Goal: Task Accomplishment & Management: Manage account settings

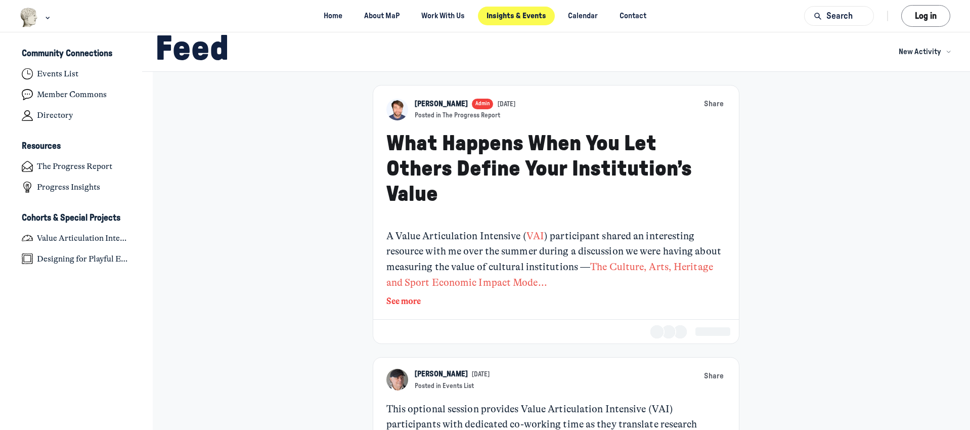
scroll to position [3067, 1987]
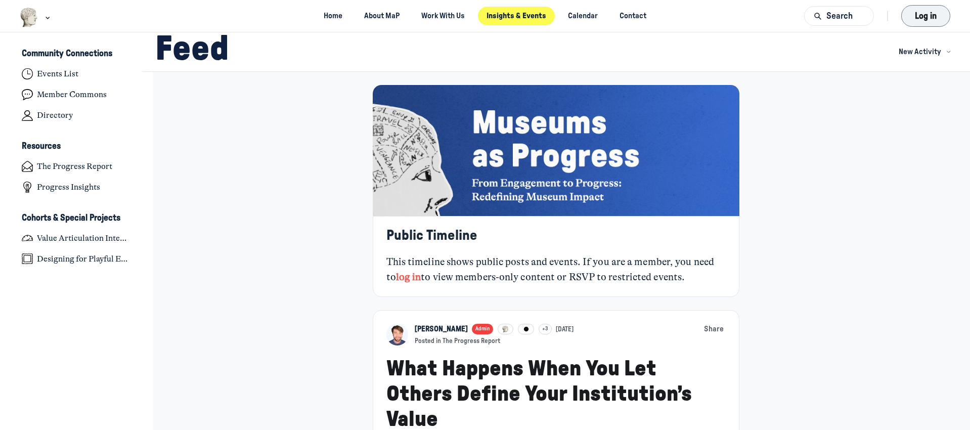
click at [936, 15] on button "Log in" at bounding box center [925, 16] width 51 height 23
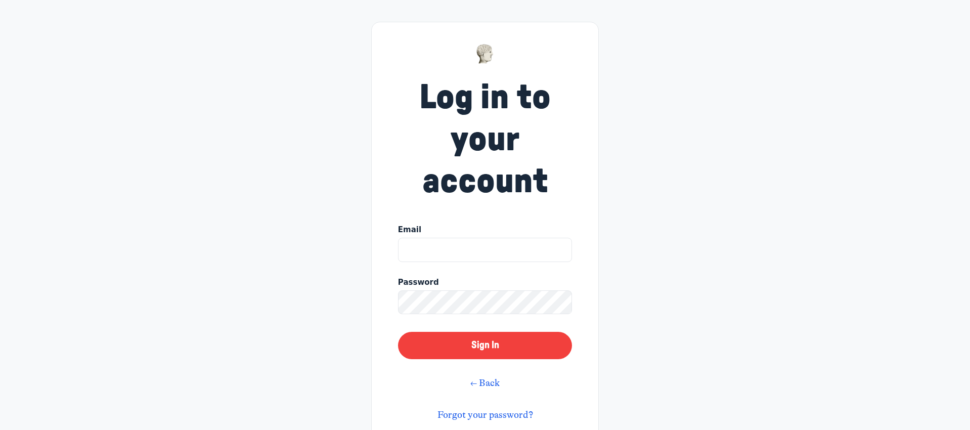
type input "vivian.zavataro@wichita.edu"
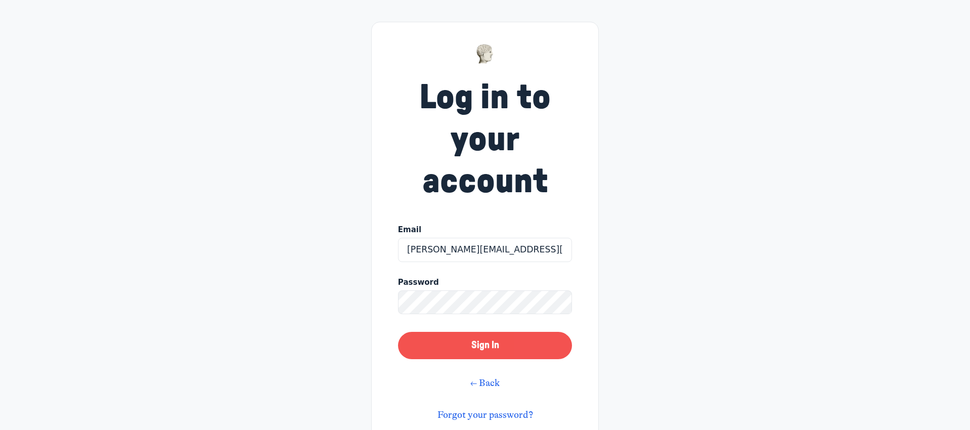
click at [479, 346] on button "Sign In" at bounding box center [485, 345] width 174 height 27
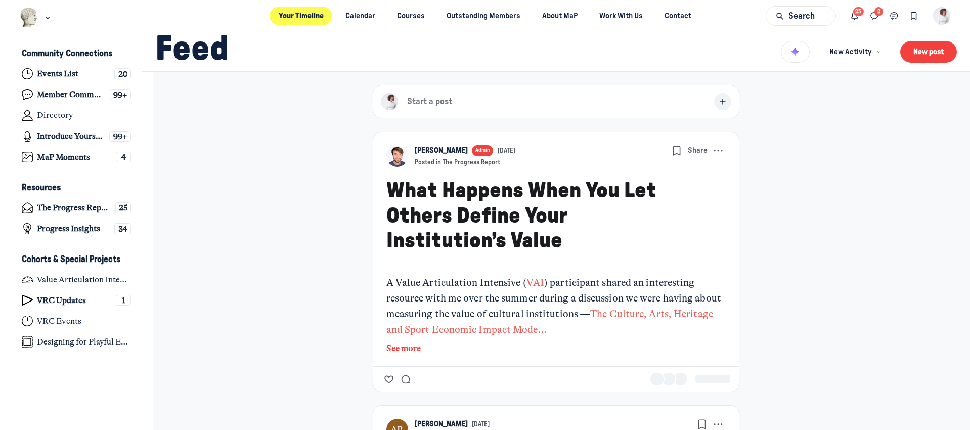
scroll to position [3067, 1987]
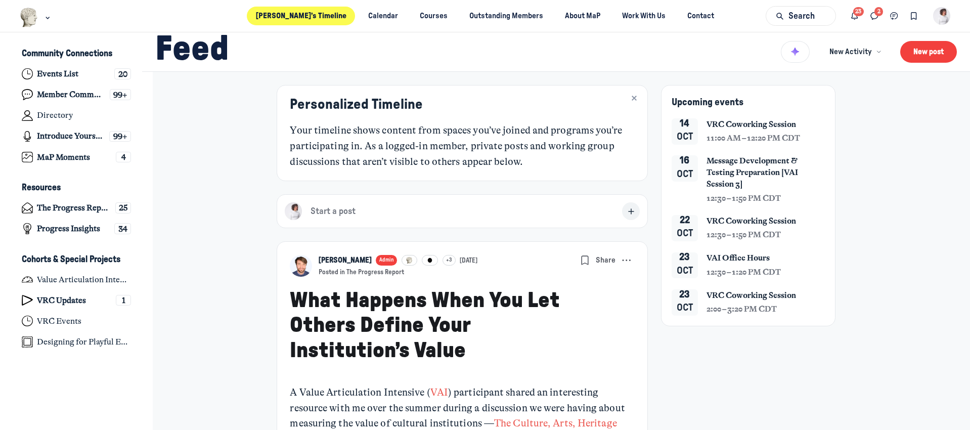
click at [941, 16] on img "User menu options" at bounding box center [942, 16] width 18 height 18
click at [883, 47] on span "View profile" at bounding box center [879, 47] width 36 height 11
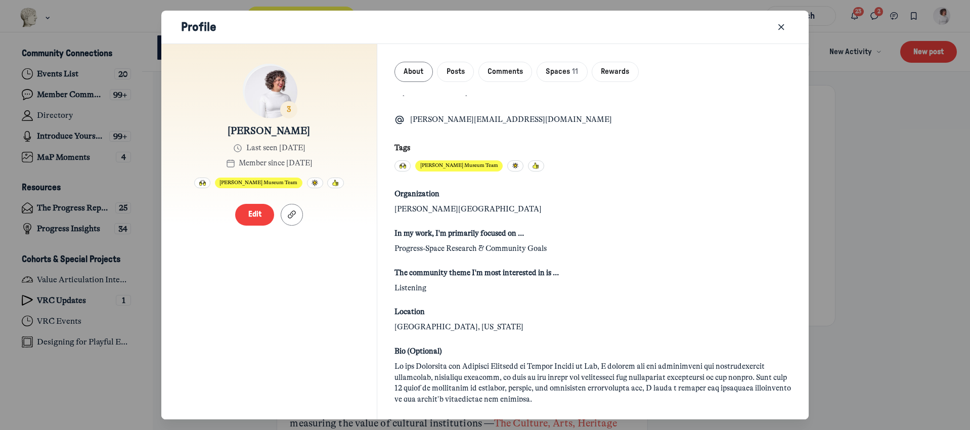
scroll to position [0, 0]
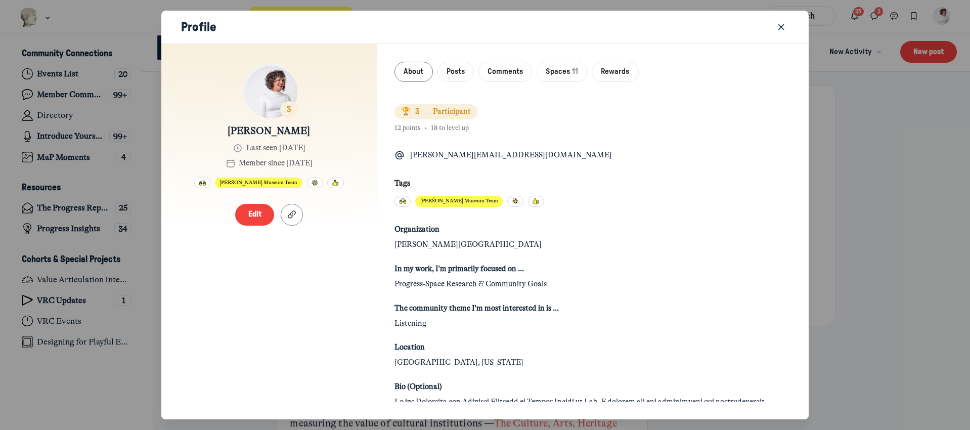
click at [264, 182] on span "Ulrich Museum Team" at bounding box center [258, 183] width 78 height 8
click at [785, 26] on icon "Close" at bounding box center [781, 27] width 10 height 11
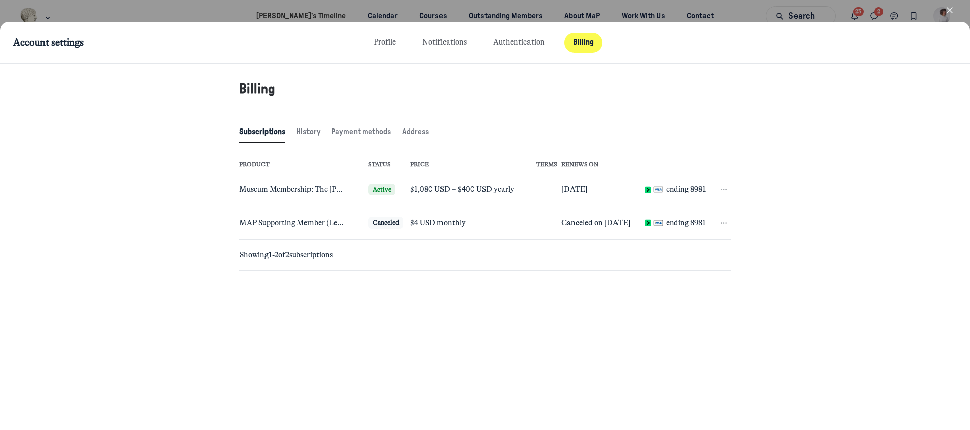
click at [724, 193] on icon "button" at bounding box center [723, 190] width 10 height 10
click at [644, 238] on button "Cancel" at bounding box center [677, 236] width 90 height 16
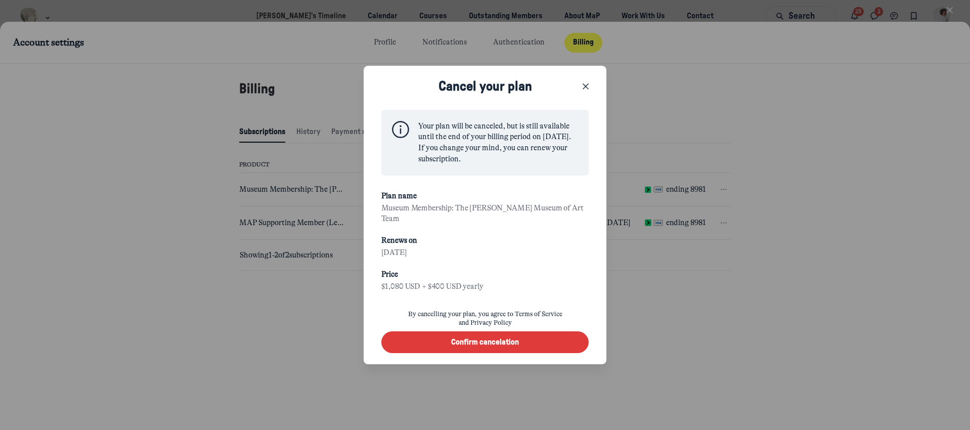
click at [493, 340] on div "Confirm cancelation" at bounding box center [485, 342] width 68 height 11
